Goal: Task Accomplishment & Management: Manage account settings

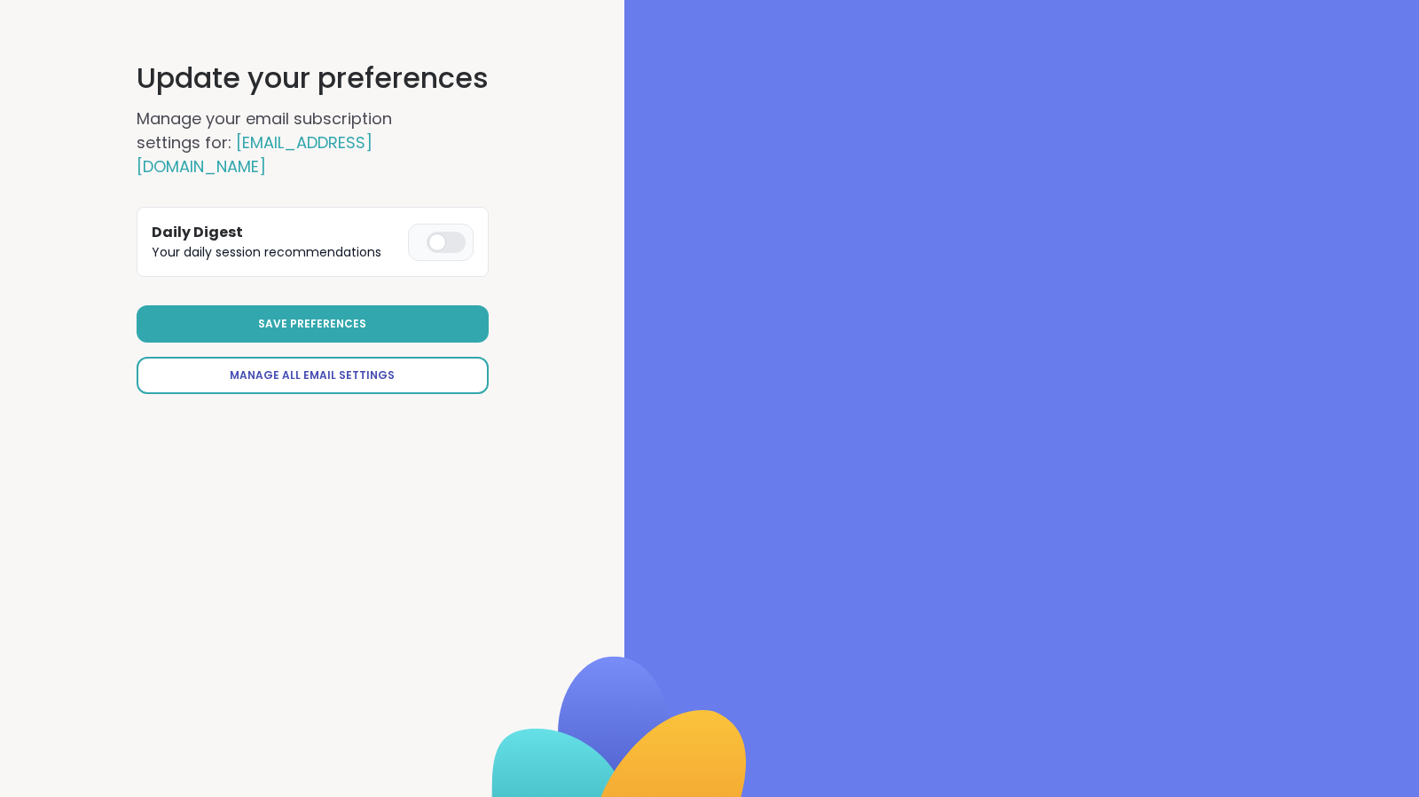
click at [395, 357] on link "Manage All Email Settings" at bounding box center [313, 375] width 352 height 37
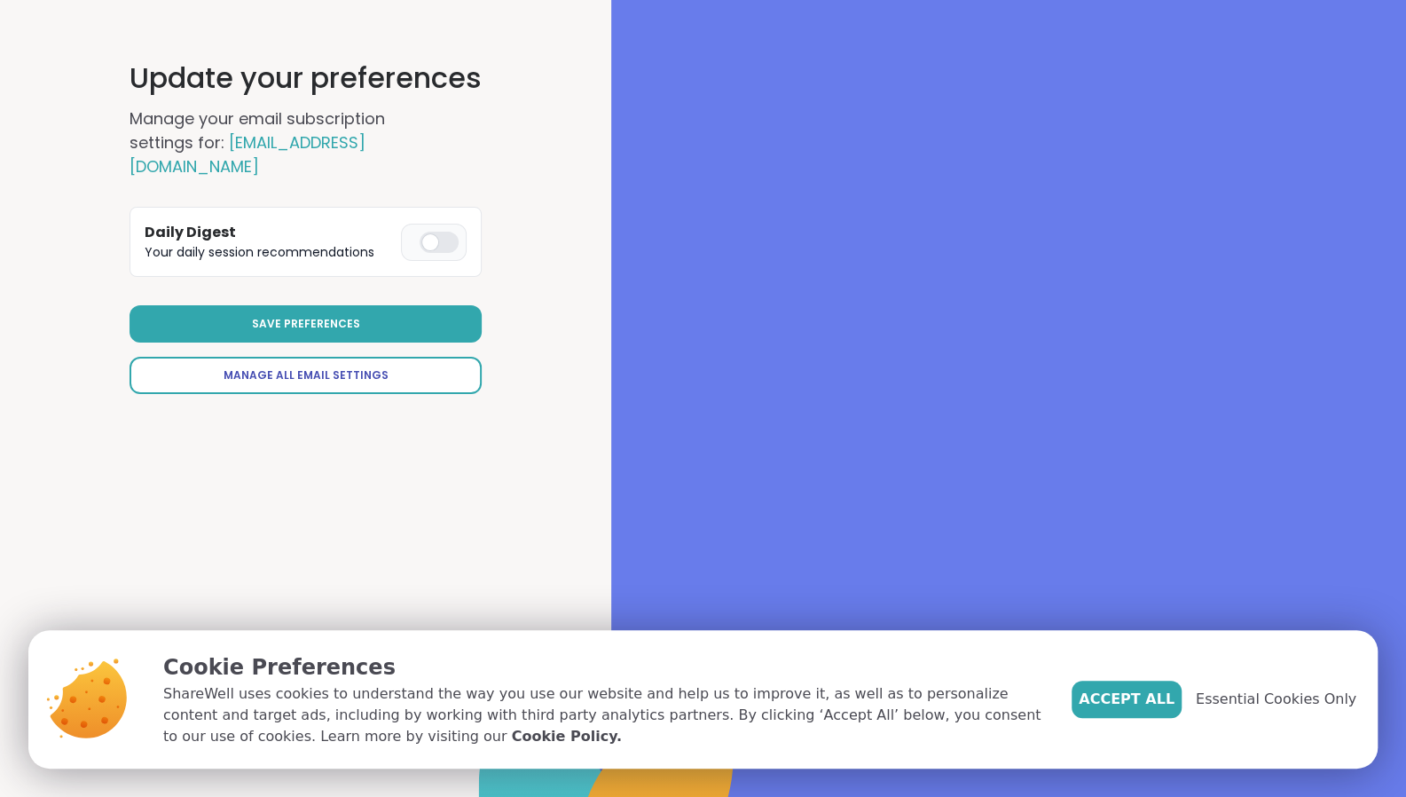
select select "**"
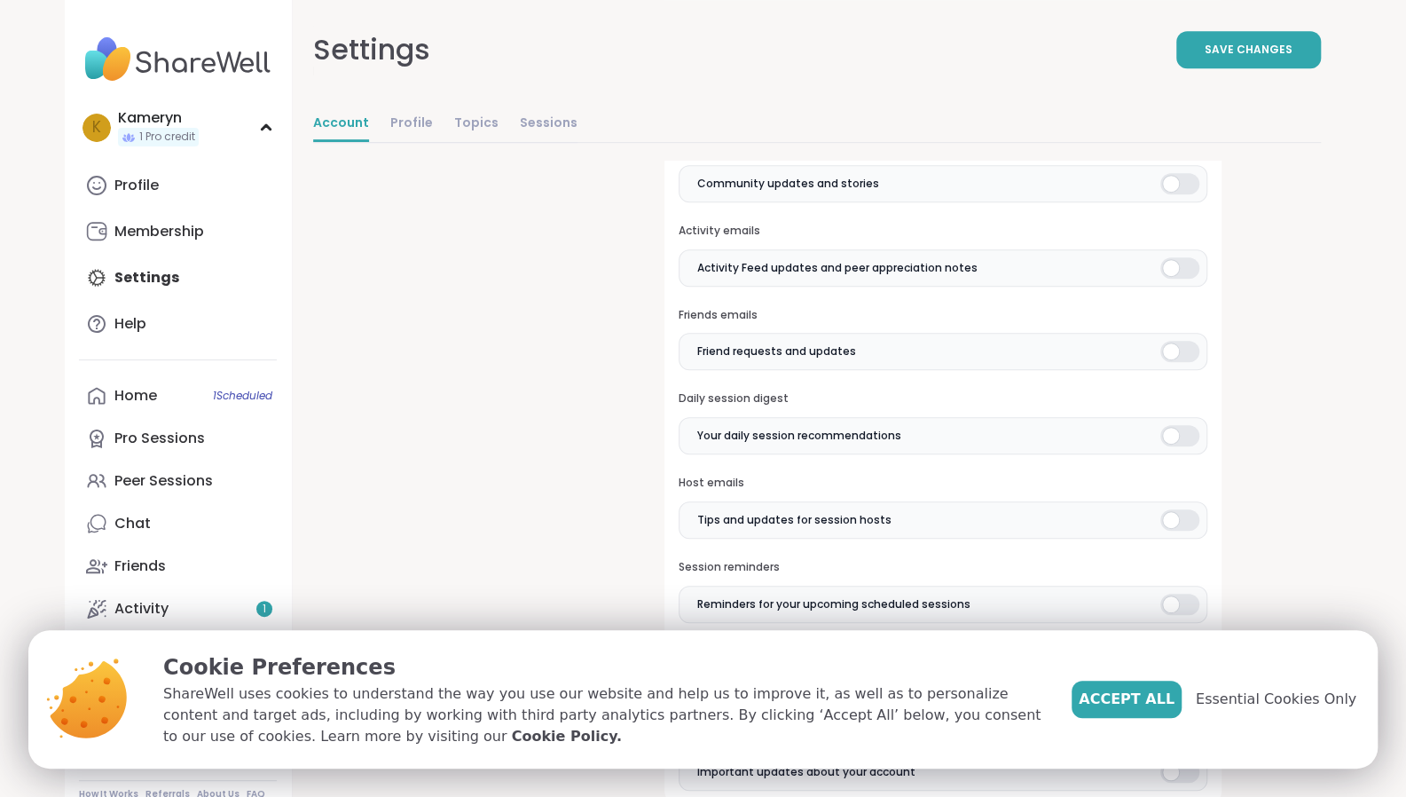
scroll to position [531, 0]
click at [1182, 179] on div at bounding box center [1179, 181] width 39 height 21
click at [1181, 256] on div at bounding box center [1179, 266] width 39 height 21
click at [1171, 352] on div at bounding box center [1179, 349] width 39 height 21
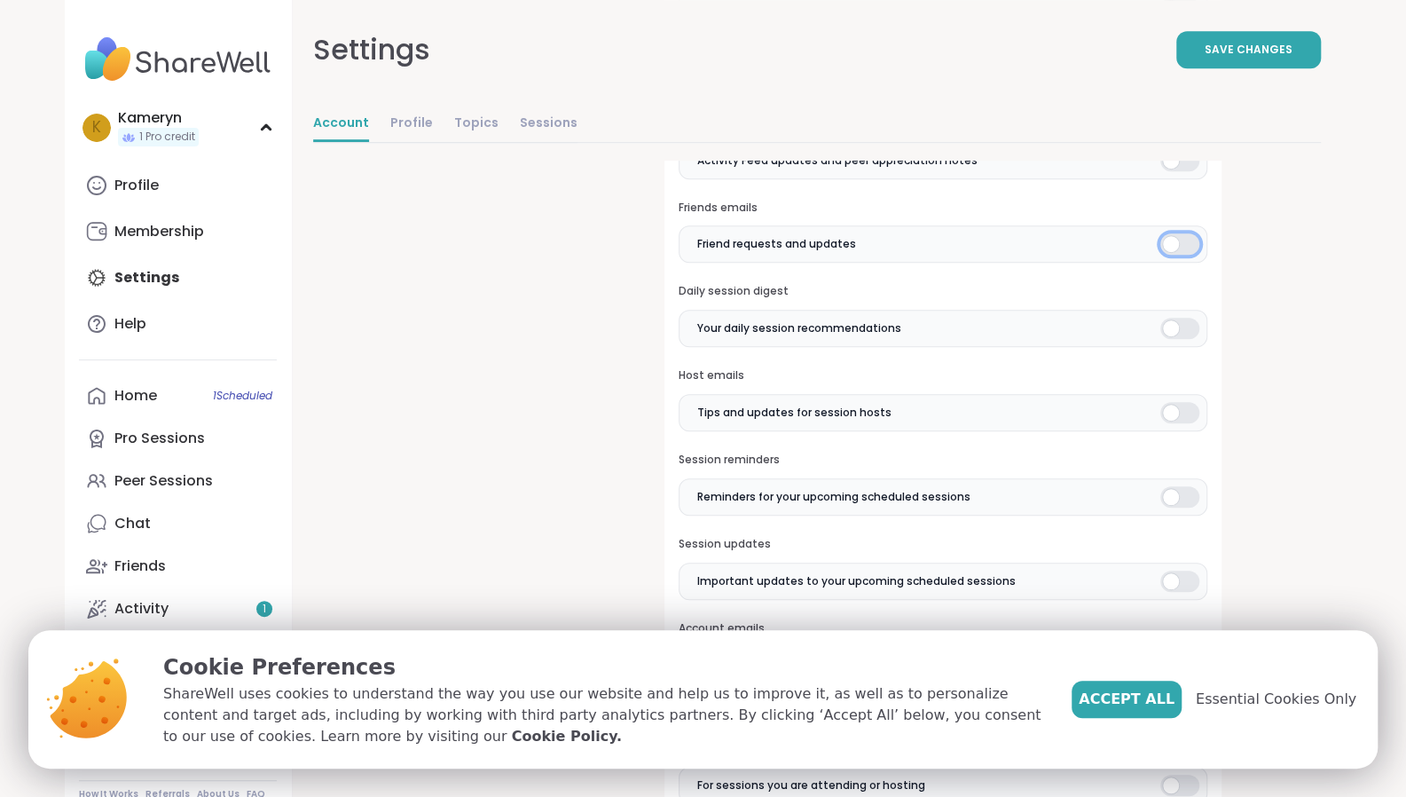
scroll to position [640, 0]
click at [1194, 307] on label "Your daily session recommendations" at bounding box center [943, 325] width 528 height 37
click at [1199, 415] on div at bounding box center [1179, 409] width 39 height 21
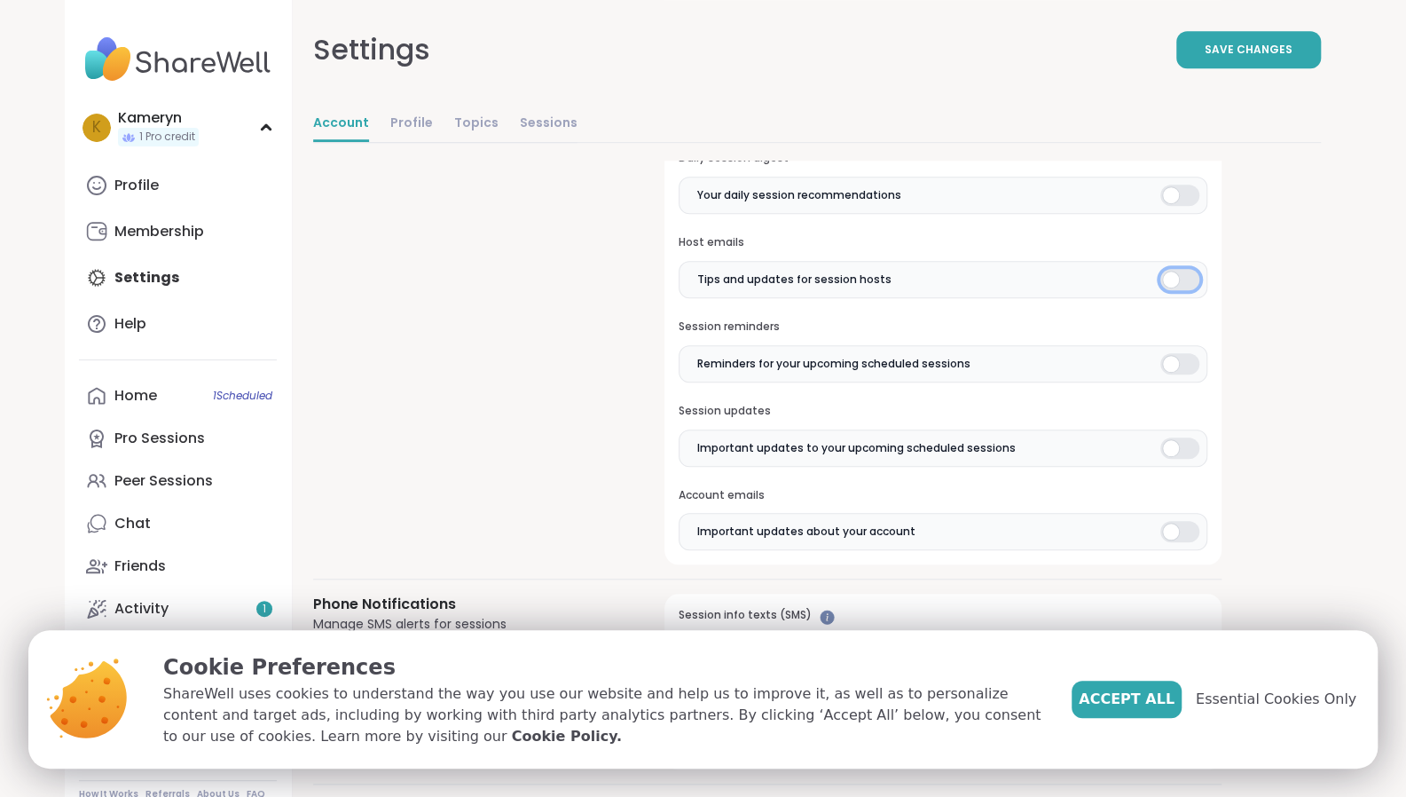
scroll to position [773, 0]
click at [1176, 529] on div at bounding box center [1179, 528] width 39 height 21
click at [1231, 36] on button "Save Changes" at bounding box center [1248, 49] width 145 height 37
